Goal: Transaction & Acquisition: Purchase product/service

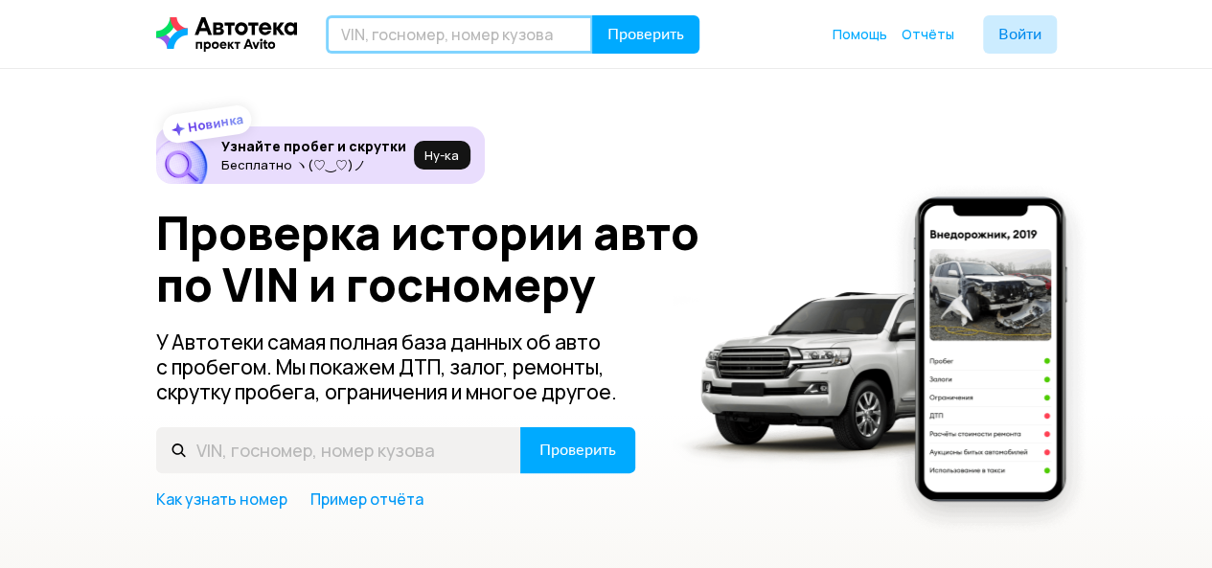
click at [534, 36] on input "text" at bounding box center [459, 34] width 267 height 38
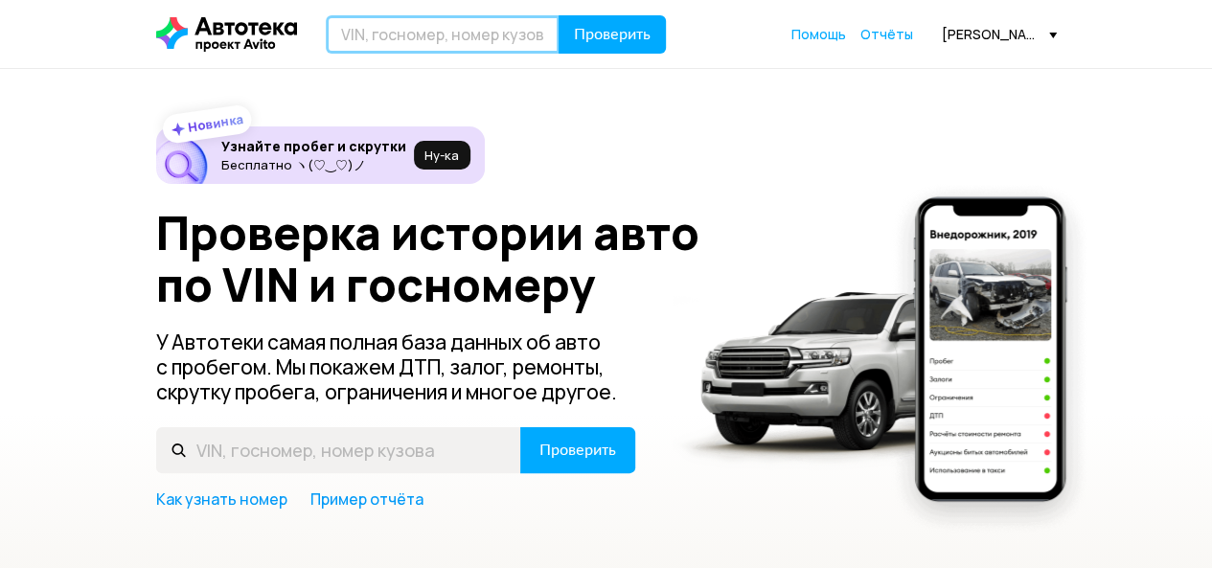
click at [500, 39] on input "text" at bounding box center [443, 34] width 234 height 38
paste input "[US_VEHICLE_IDENTIFICATION_NUMBER]"
type input "[US_VEHICLE_IDENTIFICATION_NUMBER]"
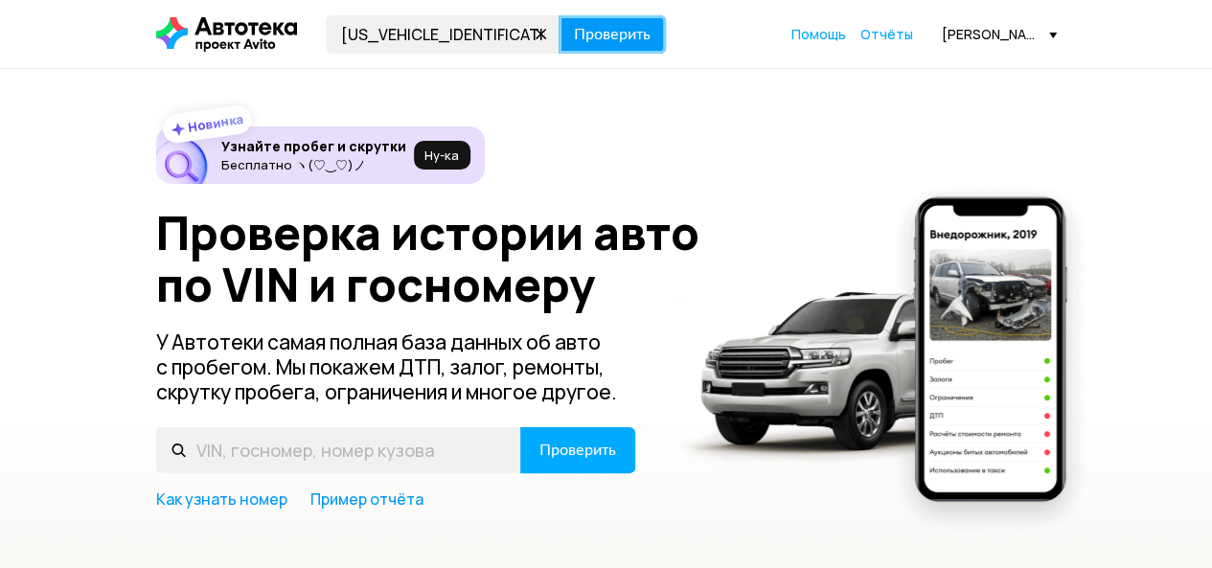
click at [619, 39] on span "Проверить" at bounding box center [612, 34] width 77 height 15
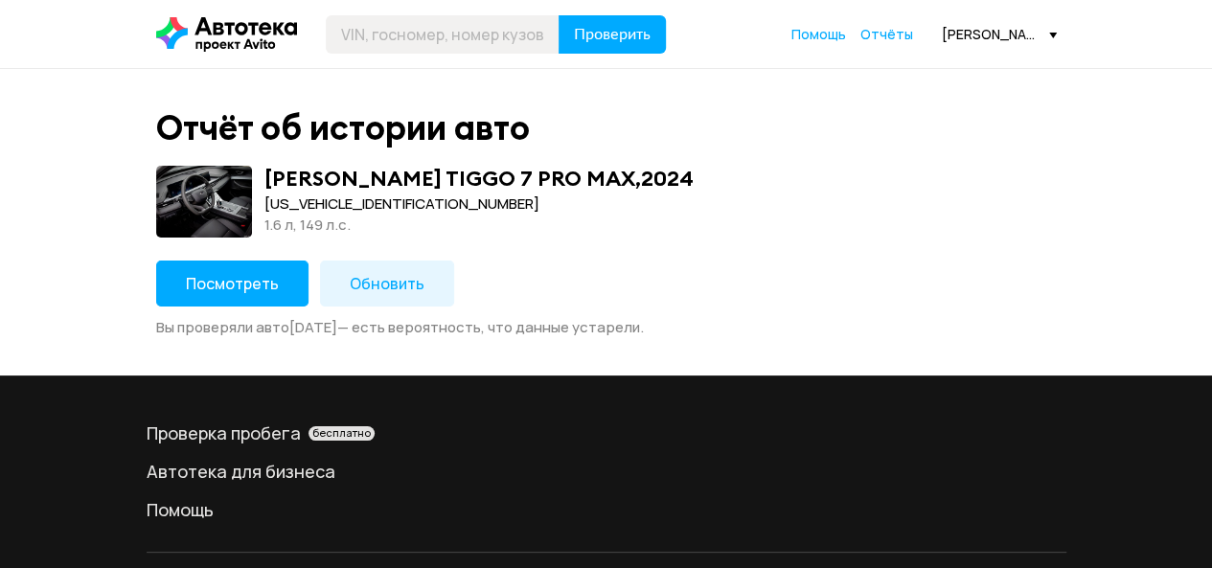
click at [383, 280] on span "Обновить" at bounding box center [387, 283] width 75 height 21
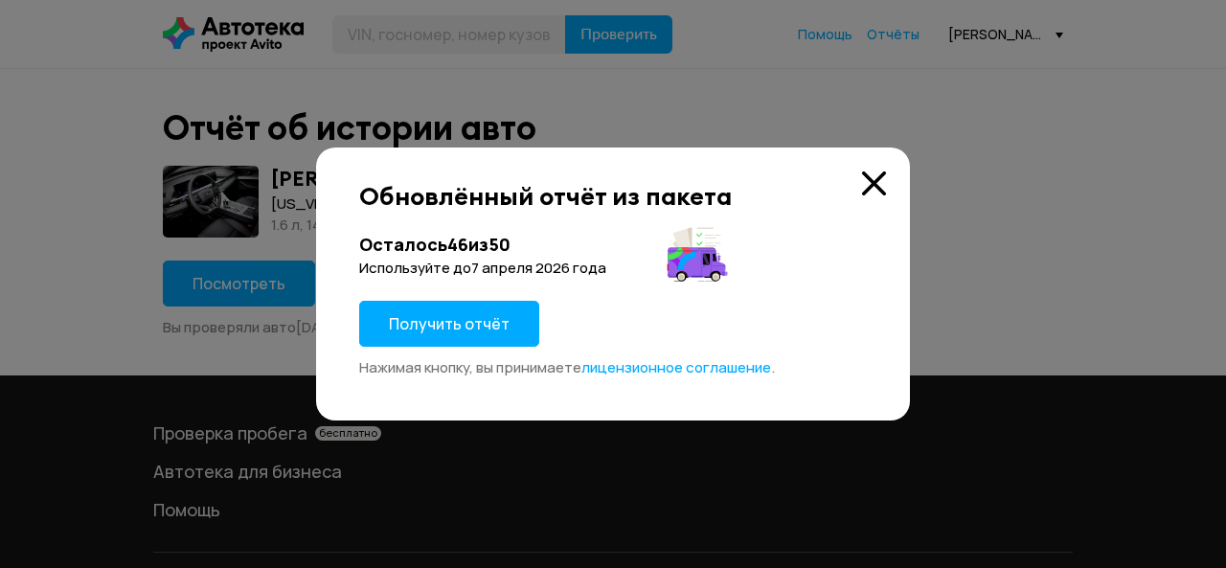
click at [441, 340] on button "Получить отчёт" at bounding box center [449, 324] width 180 height 46
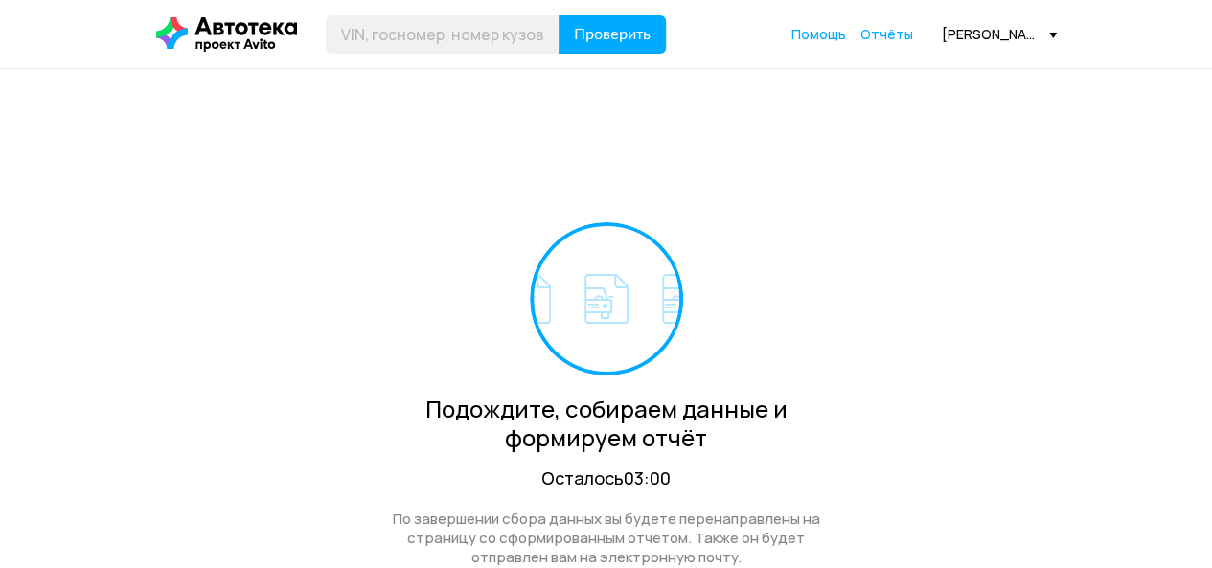
click at [879, 41] on link "Отчёты" at bounding box center [886, 34] width 53 height 19
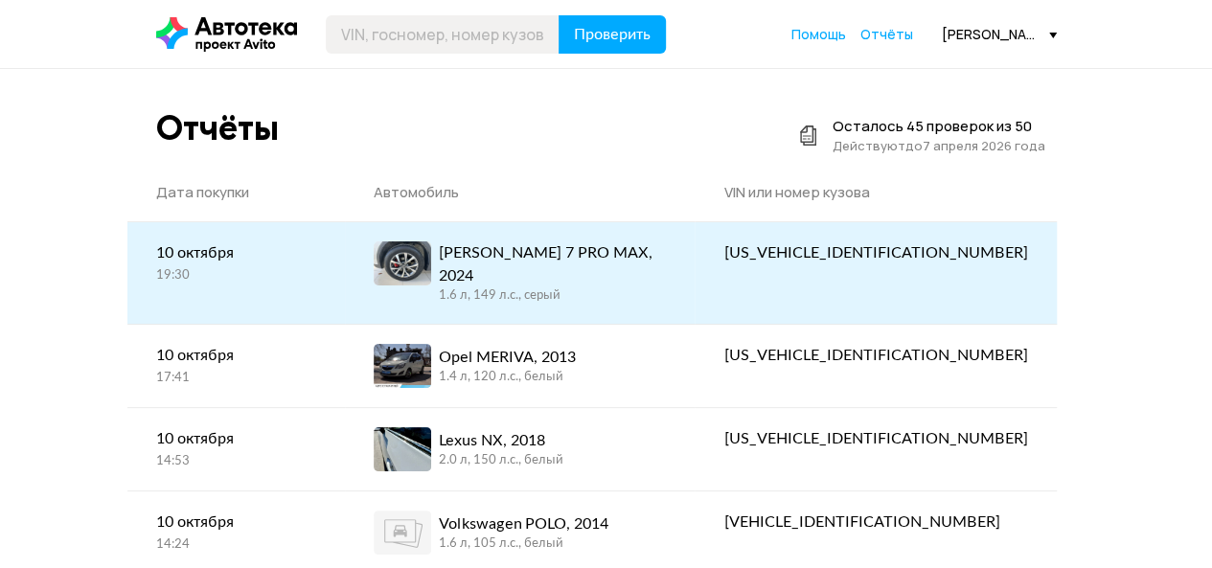
click at [606, 253] on div "[PERSON_NAME] 7 PRO MAX, 2024" at bounding box center [553, 264] width 228 height 46
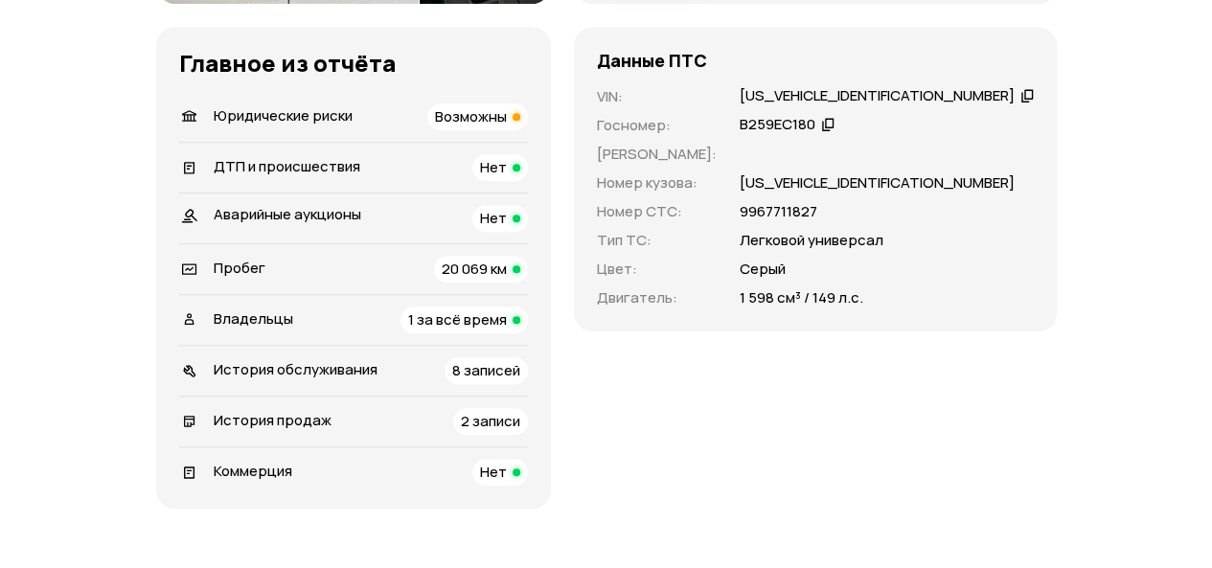
scroll to position [671, 0]
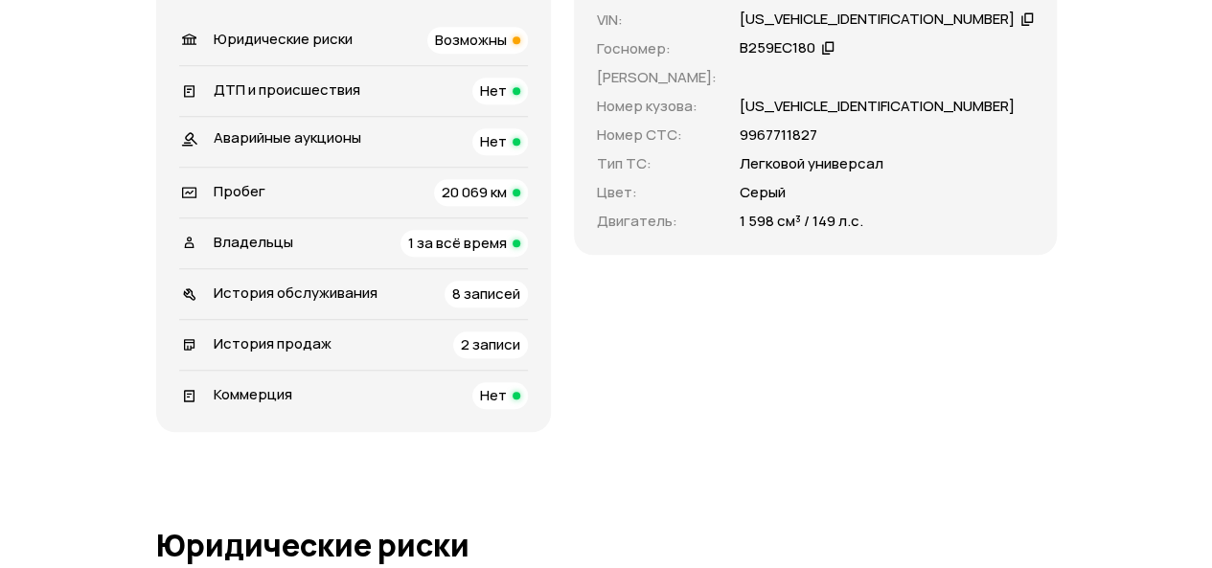
click at [528, 54] on div "Возможны" at bounding box center [477, 40] width 101 height 27
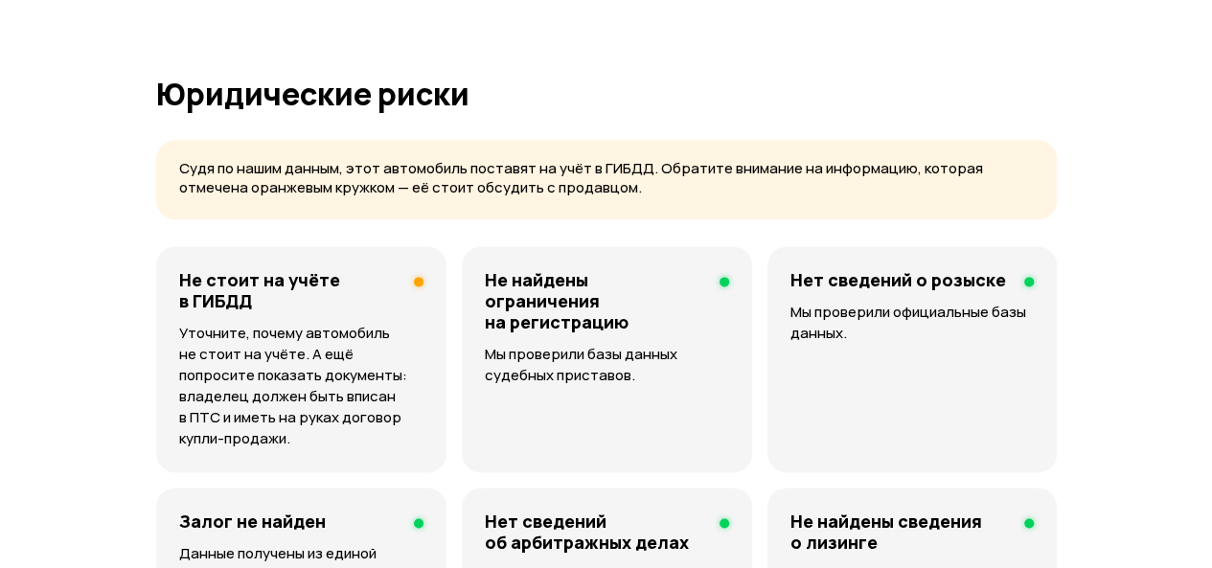
scroll to position [1231, 0]
